Goal: Information Seeking & Learning: Learn about a topic

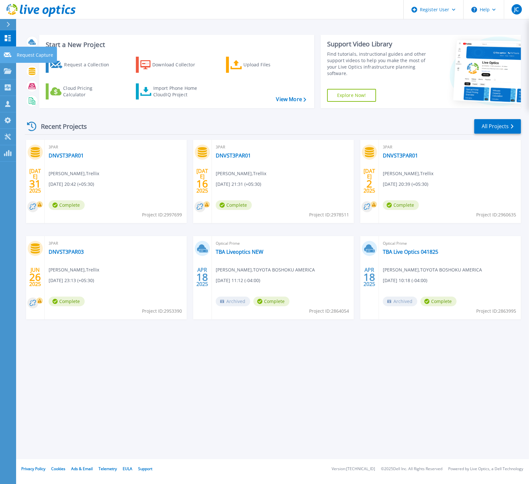
click at [8, 54] on icon at bounding box center [8, 54] width 8 height 5
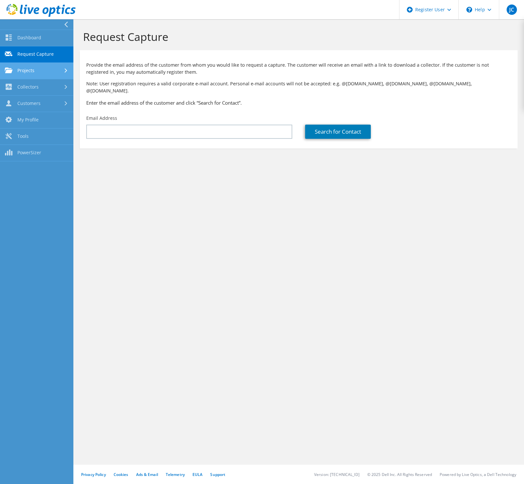
click at [44, 72] on link "Projects" at bounding box center [36, 71] width 73 height 16
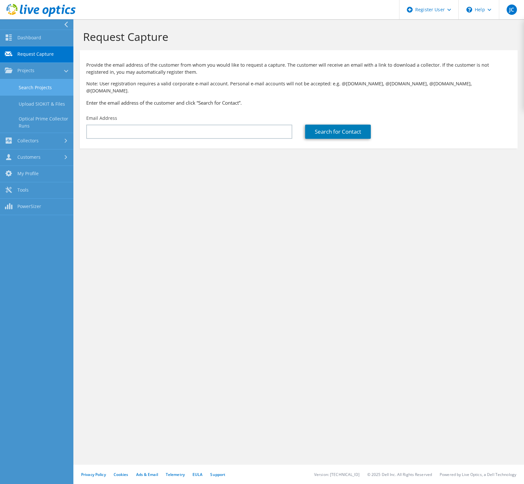
click at [42, 89] on link "Search Projects" at bounding box center [36, 87] width 73 height 16
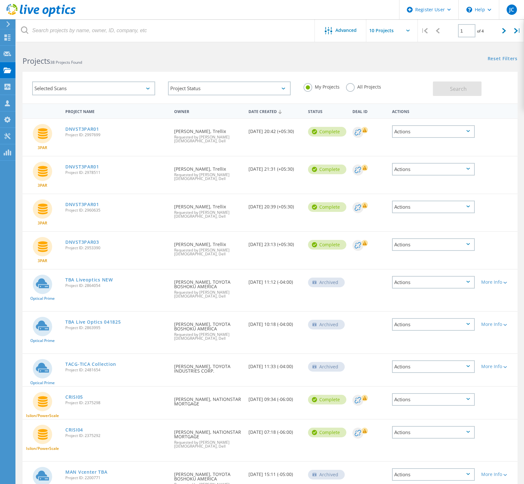
click at [138, 89] on div "Selected Scans" at bounding box center [93, 88] width 123 height 14
click at [88, 116] on label "Optical Prime" at bounding box center [99, 118] width 104 height 8
click at [0, 0] on input "Optical Prime" at bounding box center [0, 0] width 0 height 0
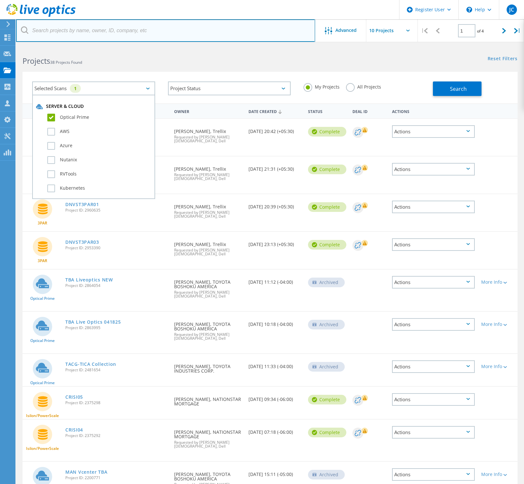
click at [91, 32] on input "text" at bounding box center [165, 30] width 299 height 23
type input "tsusho"
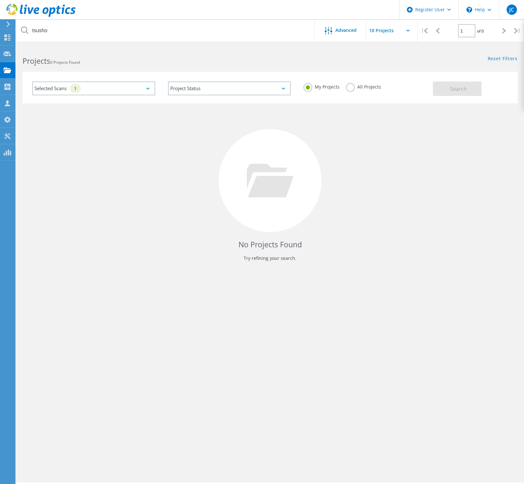
click at [354, 85] on label "All Projects" at bounding box center [363, 86] width 35 height 6
click at [0, 0] on input "All Projects" at bounding box center [0, 0] width 0 height 0
click at [425, 86] on div "My Projects All Projects" at bounding box center [365, 87] width 136 height 24
click at [438, 87] on button "Search" at bounding box center [457, 88] width 49 height 14
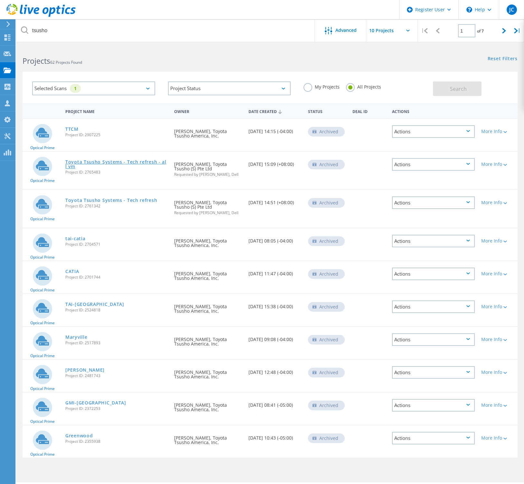
click at [145, 160] on link "Toyota Tsusho Systems - Tech refresh - all vm" at bounding box center [116, 164] width 102 height 9
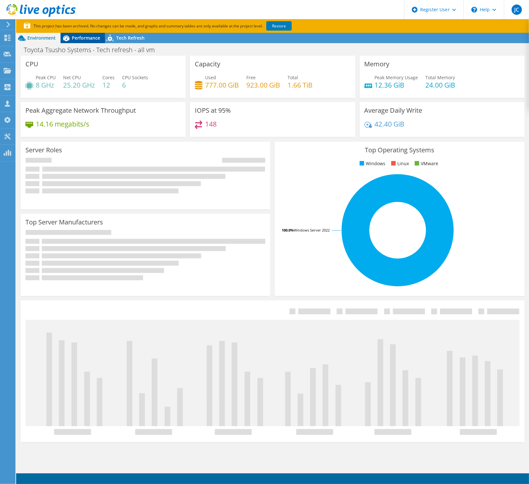
click at [85, 41] on div "Performance" at bounding box center [83, 38] width 44 height 10
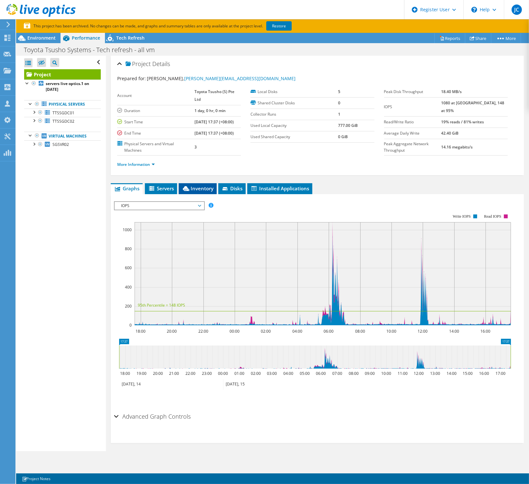
click at [201, 192] on span "Inventory" at bounding box center [198, 188] width 32 height 6
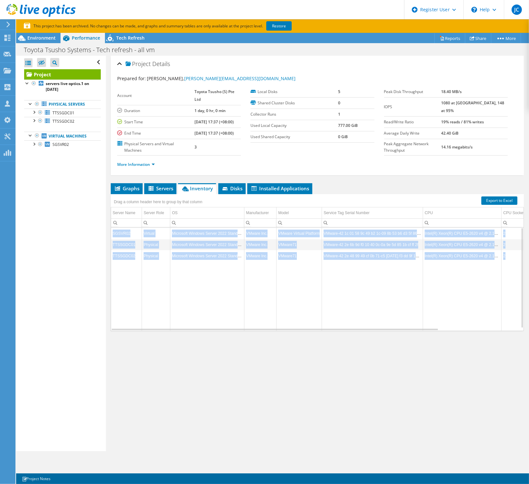
drag, startPoint x: 310, startPoint y: 334, endPoint x: 372, endPoint y: 339, distance: 61.4
click at [372, 339] on div "Graphs Servers Inventory Hypervisor Disks Cluster Disks Installed Applications …" at bounding box center [317, 263] width 413 height 161
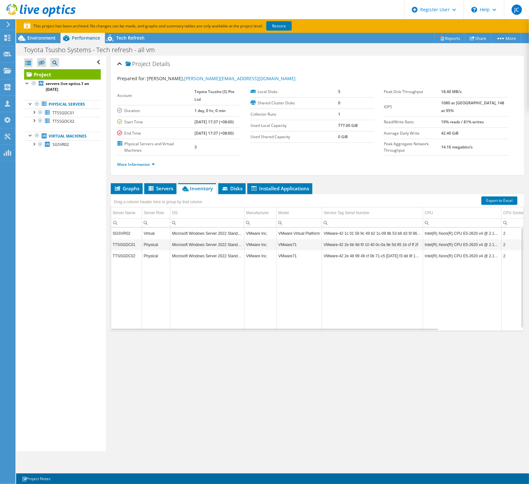
drag, startPoint x: 372, startPoint y: 339, endPoint x: 370, endPoint y: 328, distance: 11.4
click at [370, 328] on td "Data grid" at bounding box center [372, 295] width 101 height 69
click at [50, 37] on span "Environment" at bounding box center [41, 38] width 28 height 6
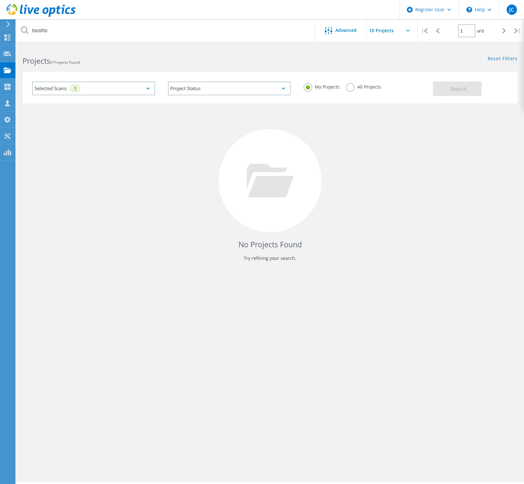
click at [355, 87] on label "All Projects" at bounding box center [363, 86] width 35 height 6
click at [0, 0] on input "All Projects" at bounding box center [0, 0] width 0 height 0
click at [447, 92] on button "Search" at bounding box center [457, 88] width 49 height 14
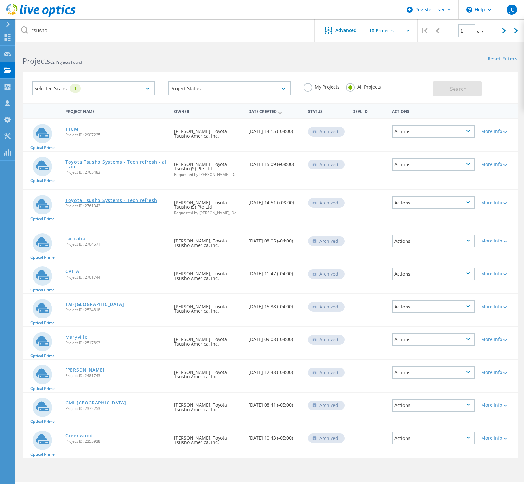
click at [138, 200] on link "Toyota Tsusho Systems - Tech refresh" at bounding box center [111, 200] width 92 height 5
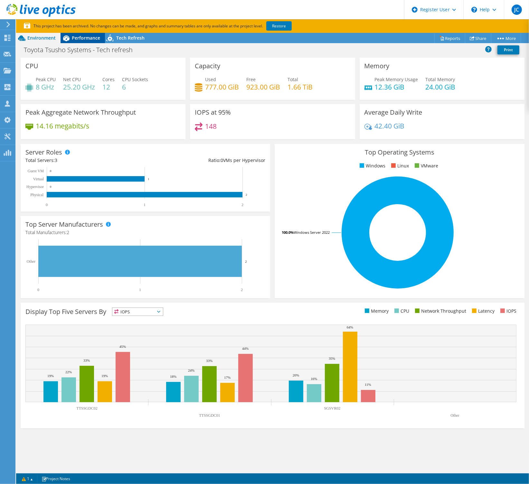
click at [87, 37] on span "Performance" at bounding box center [86, 38] width 28 height 6
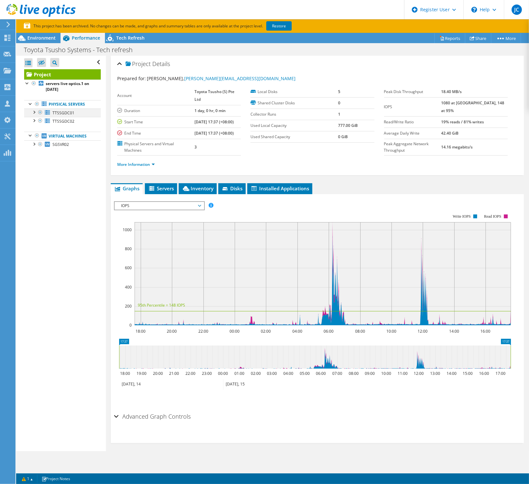
click at [33, 112] on div at bounding box center [34, 112] width 6 height 6
click at [192, 192] on span "Inventory" at bounding box center [198, 188] width 32 height 6
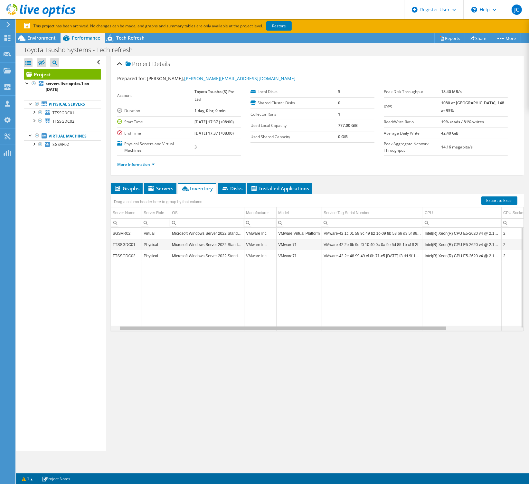
scroll to position [0, 15]
drag, startPoint x: 309, startPoint y: 336, endPoint x: 325, endPoint y: 334, distance: 16.3
click at [325, 334] on body "JC Dell User Jordan Christian Jordan.Christian@dell.com Dell My Profile Log Out…" at bounding box center [264, 242] width 529 height 484
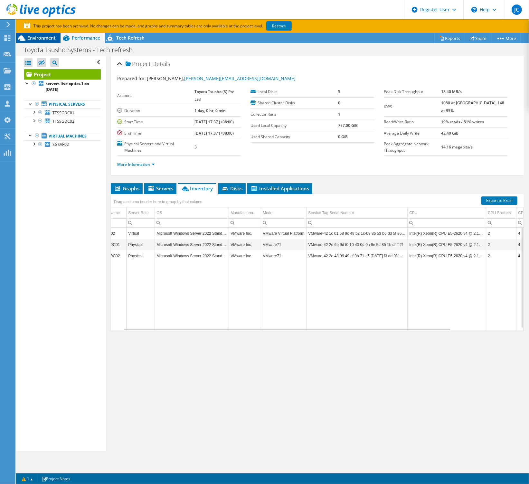
click at [43, 39] on span "Environment" at bounding box center [41, 38] width 28 height 6
